Goal: Task Accomplishment & Management: Use online tool/utility

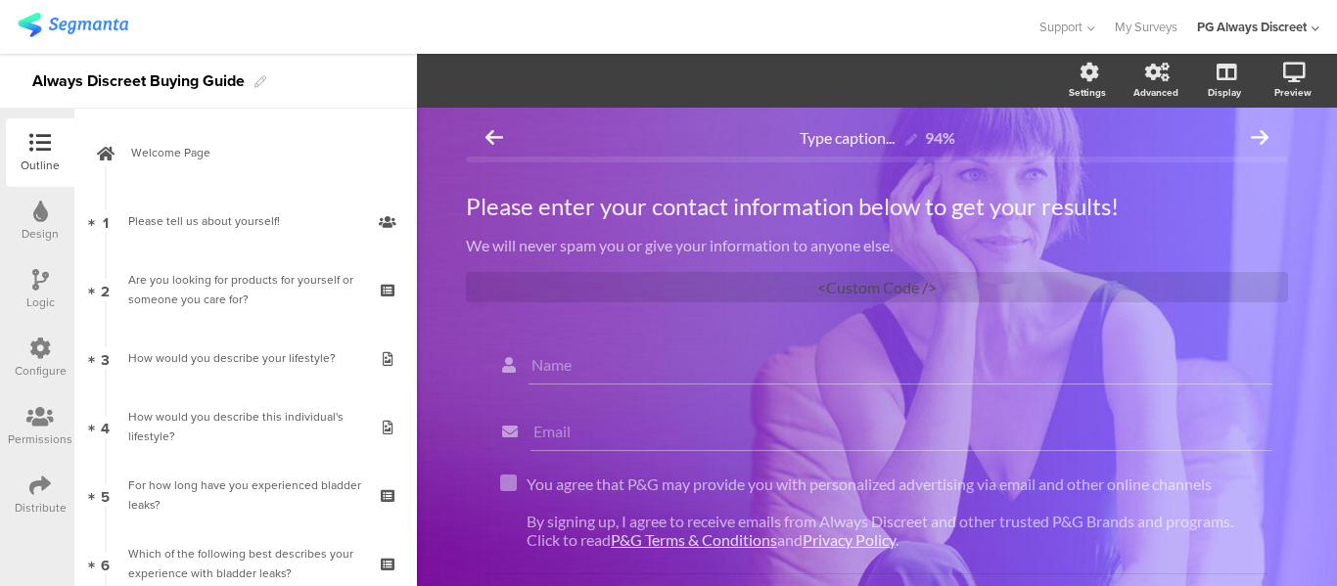
scroll to position [930, 0]
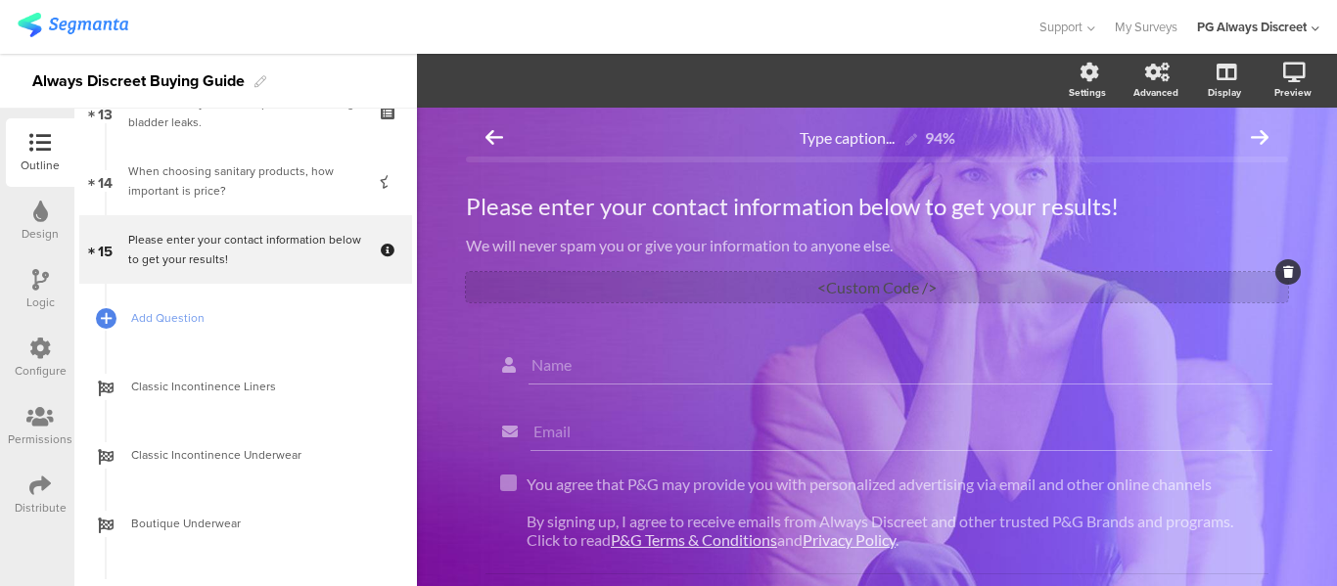
click at [864, 281] on div "<Custom Code />" at bounding box center [877, 287] width 822 height 30
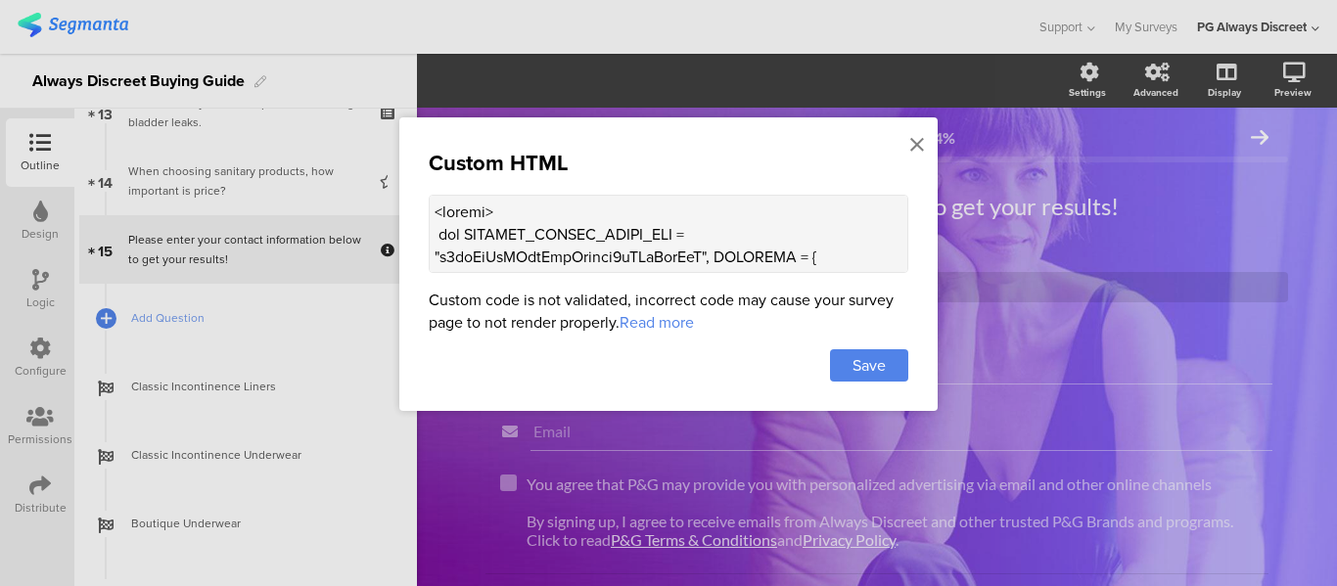
click at [668, 231] on textarea at bounding box center [668, 234] width 479 height 78
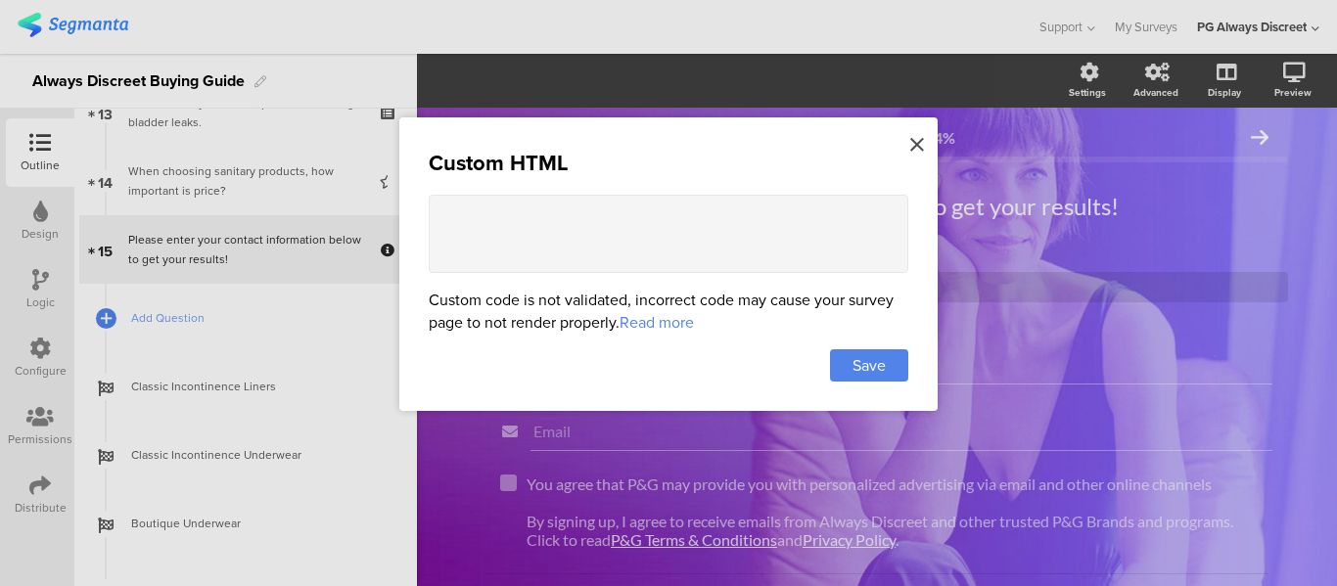
click at [910, 148] on icon at bounding box center [917, 145] width 14 height 22
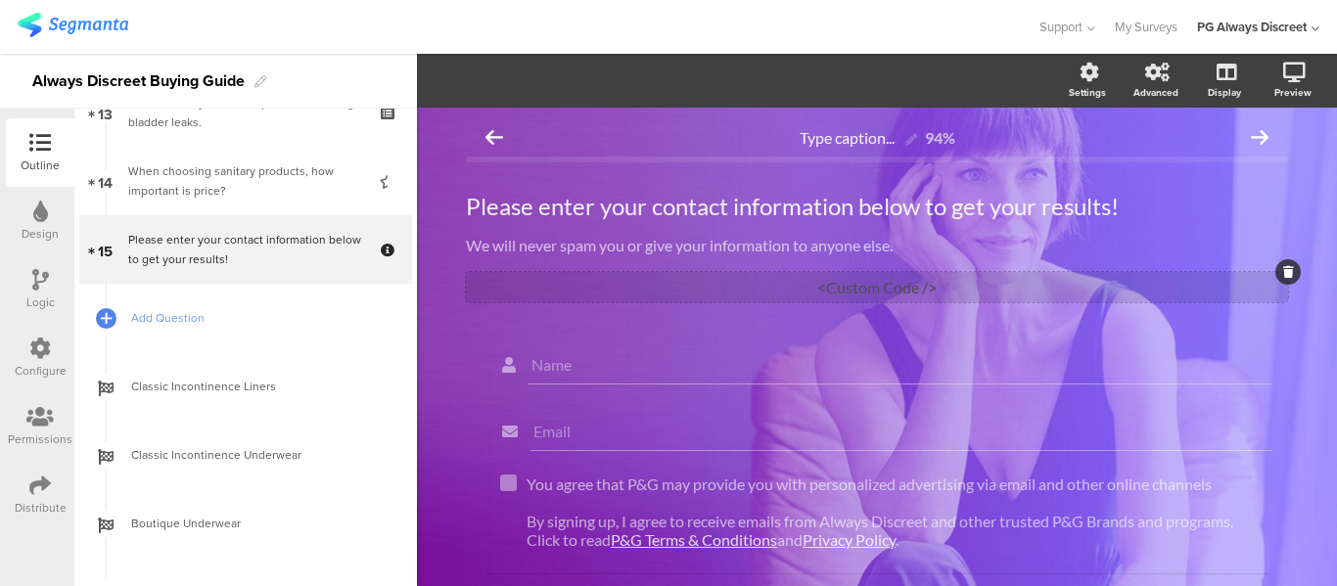
click at [867, 297] on div "<Custom Code />" at bounding box center [877, 287] width 822 height 30
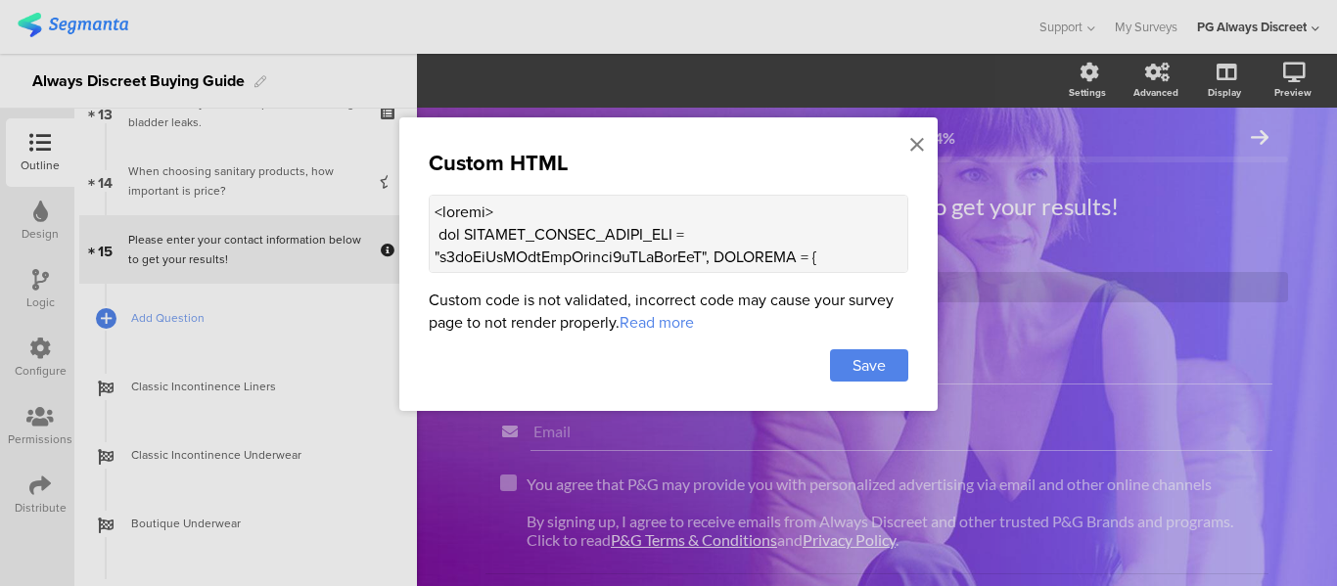
click at [792, 261] on textarea at bounding box center [668, 234] width 479 height 78
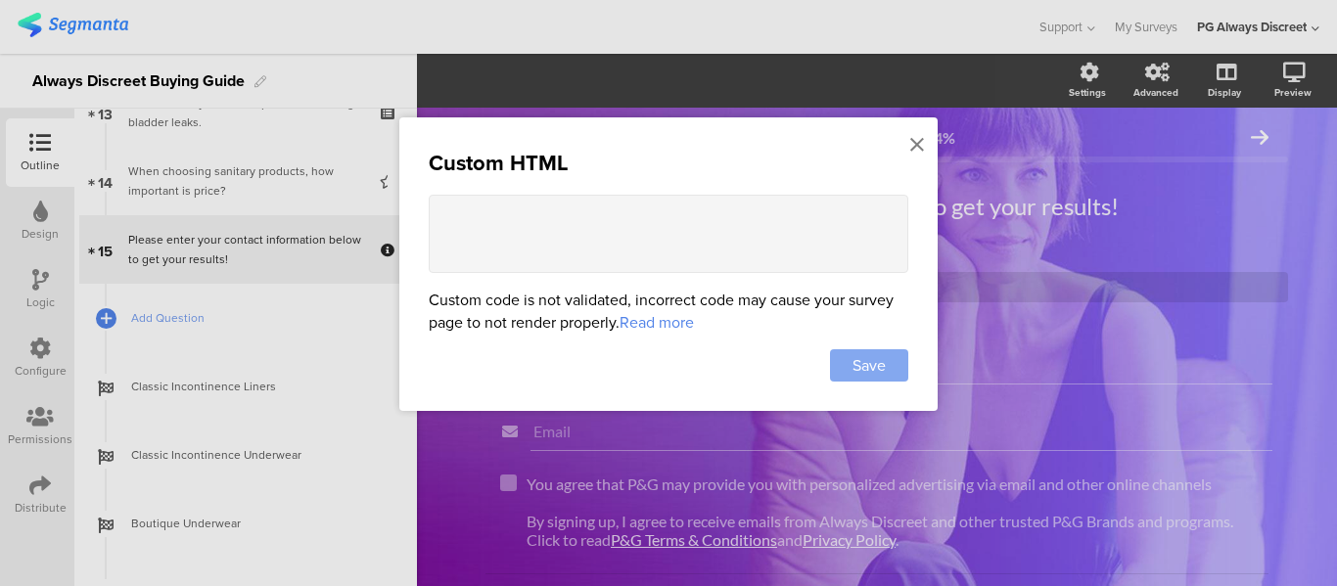
click at [876, 359] on span "Save" at bounding box center [868, 365] width 33 height 23
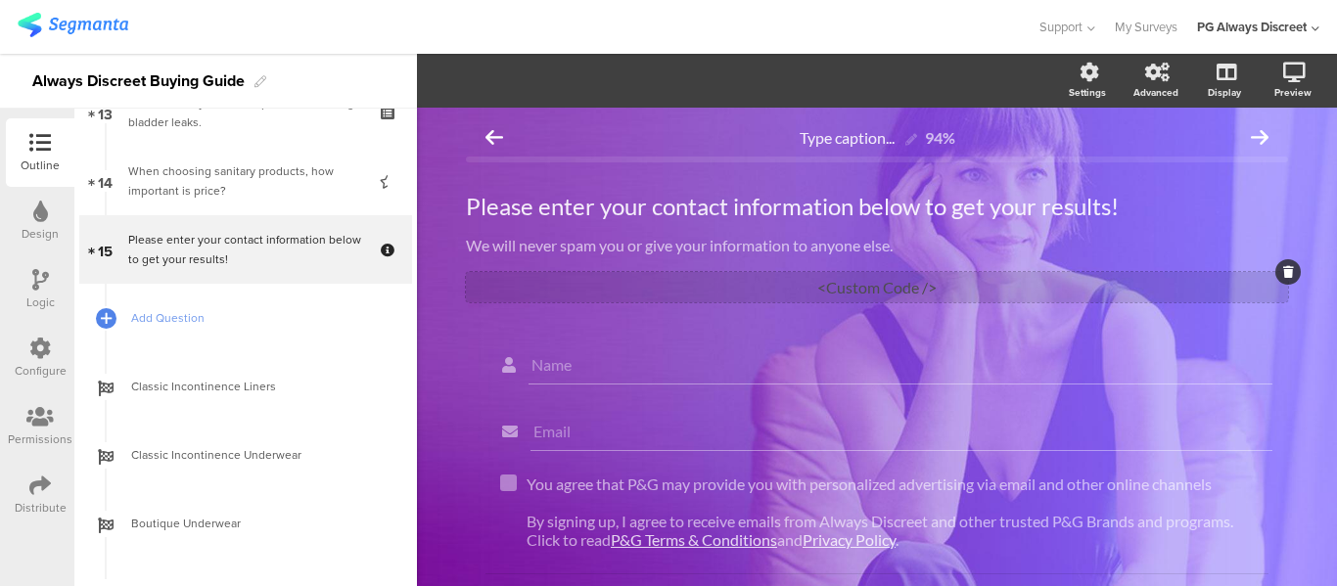
click at [607, 283] on div "<Custom Code />" at bounding box center [877, 287] width 822 height 30
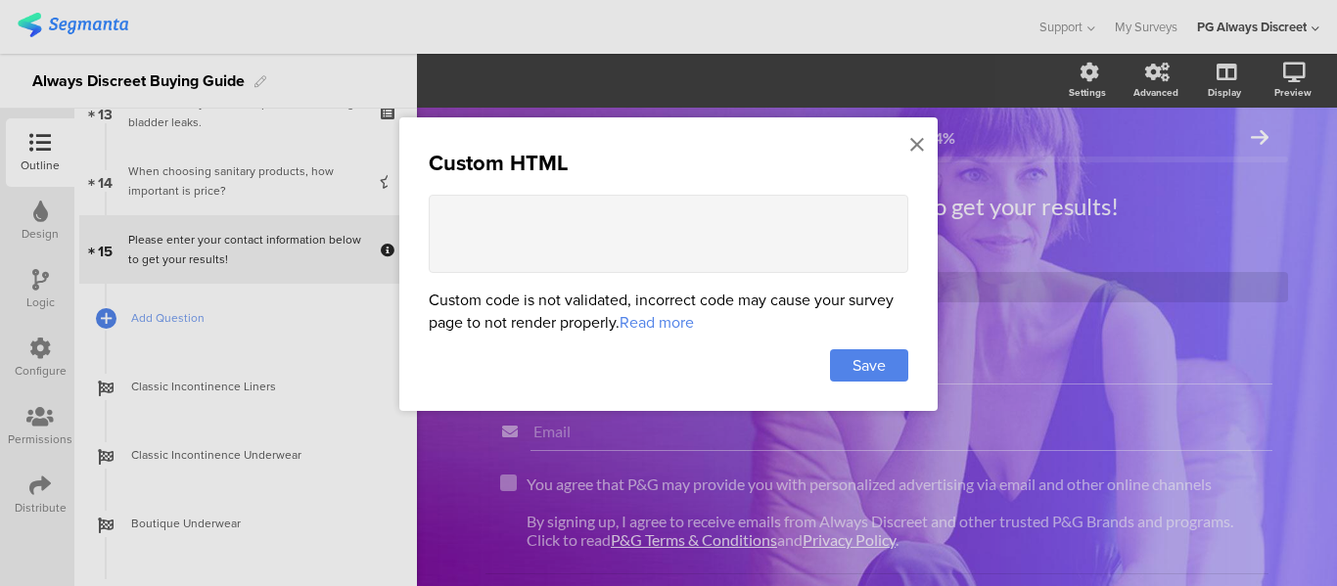
click at [588, 258] on textarea at bounding box center [668, 234] width 479 height 78
paste textarea "<script> var SEGMENT_PUBLIC_WRITE_KEY = "n4qeHvJxXHbwCpsLwlxbj8uYKsRpwJyA", SET…"
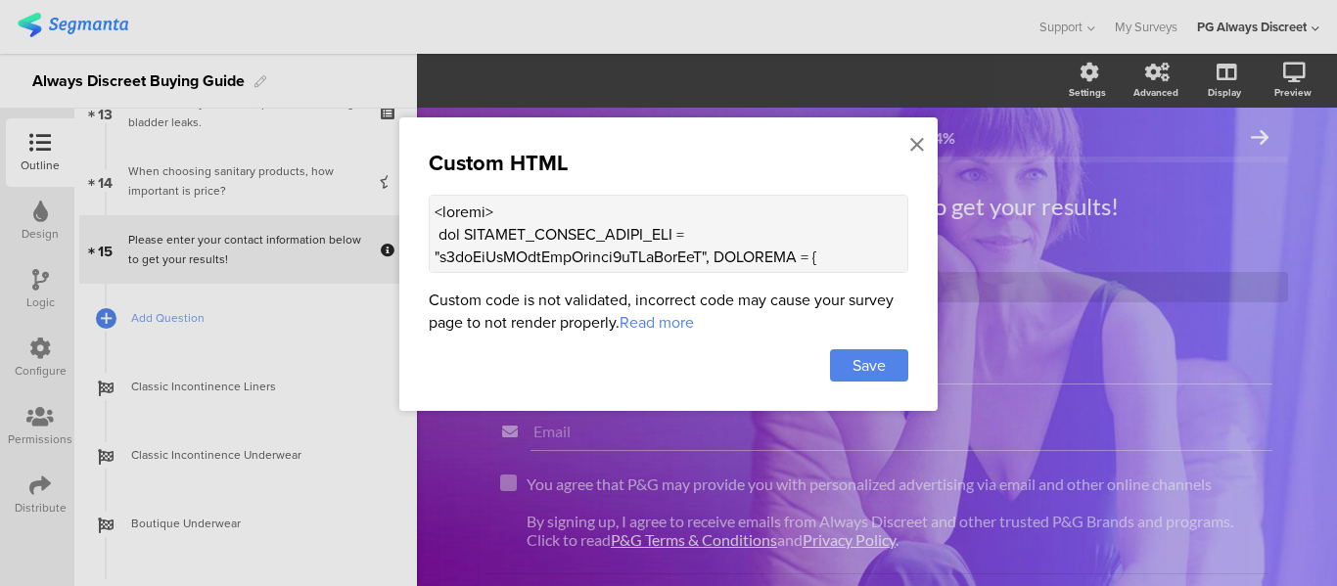
scroll to position [3588, 0]
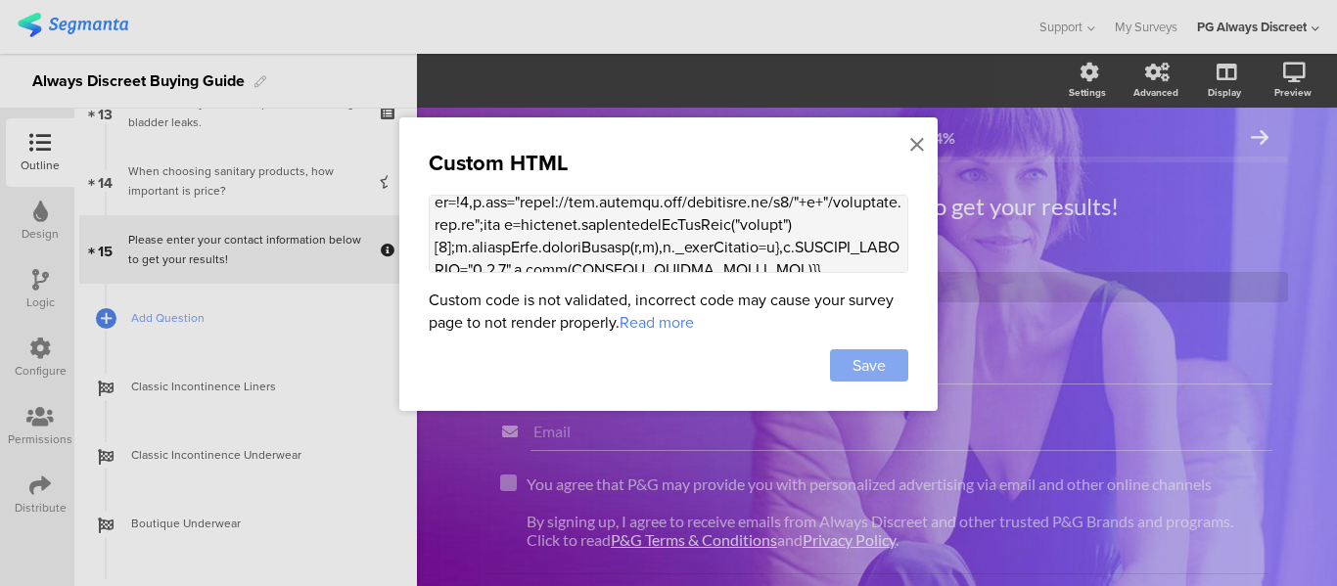
type textarea "<script> var SEGMENT_PUBLIC_WRITE_KEY = "n4qeHvJxXHbwCpsLwlxbj8uYKsRpwJyA", SET…"
click at [852, 359] on span "Save" at bounding box center [868, 365] width 33 height 23
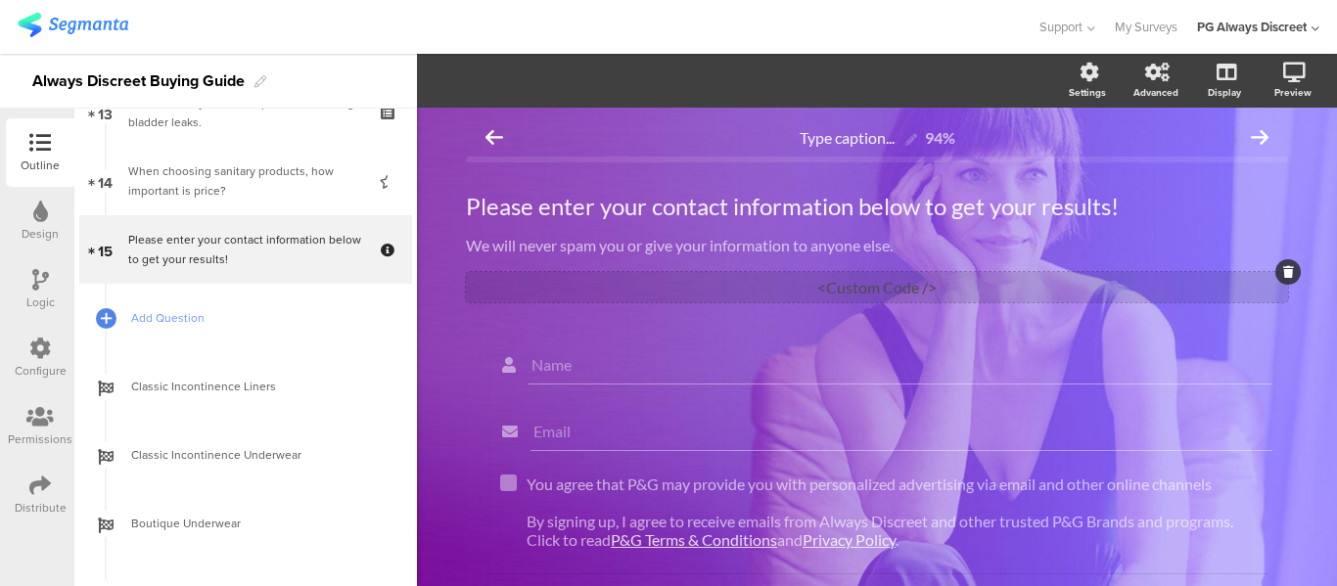
click at [818, 274] on div "<Custom Code />" at bounding box center [877, 287] width 822 height 30
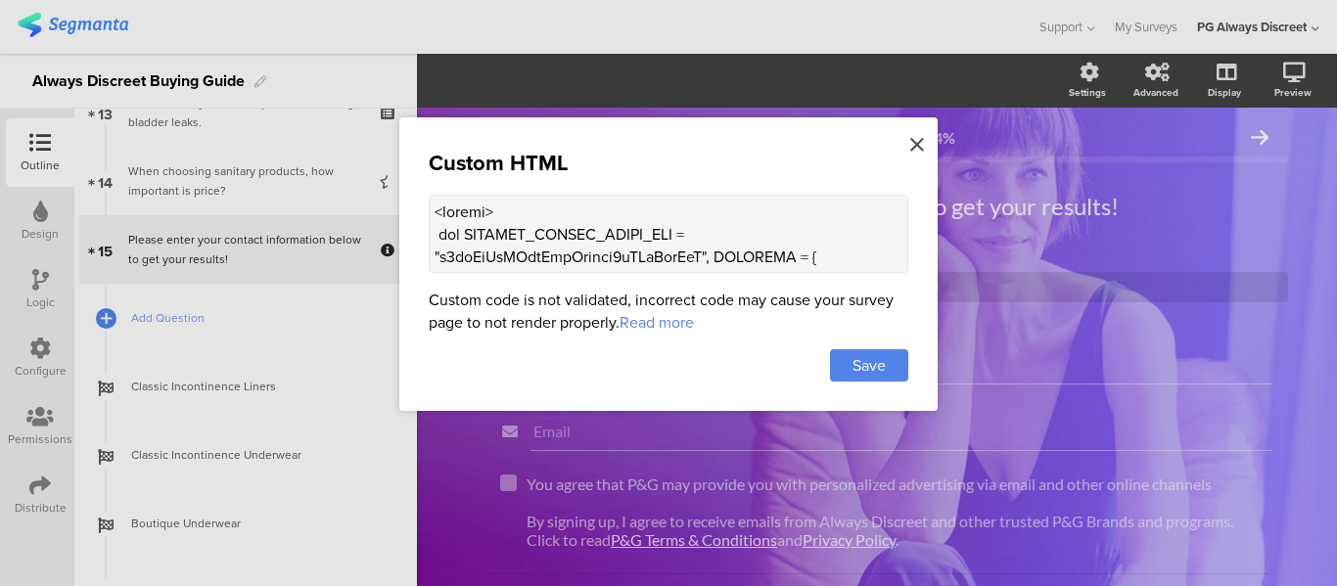
click at [916, 136] on icon at bounding box center [917, 145] width 14 height 22
